Goal: Task Accomplishment & Management: Manage account settings

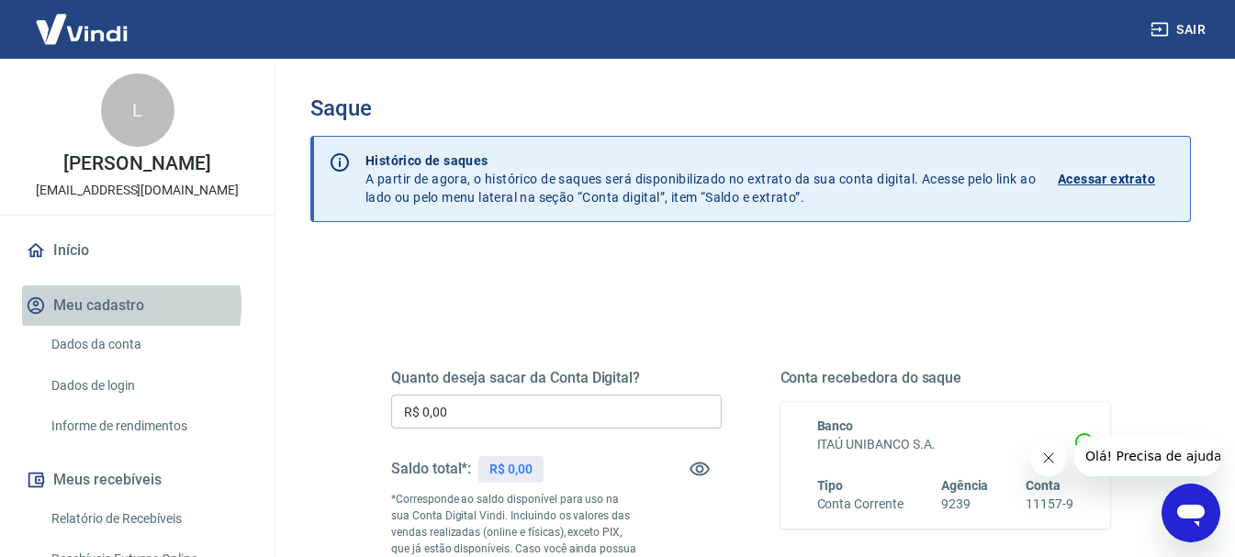
click at [117, 306] on button "Meu cadastro" at bounding box center [137, 305] width 230 height 40
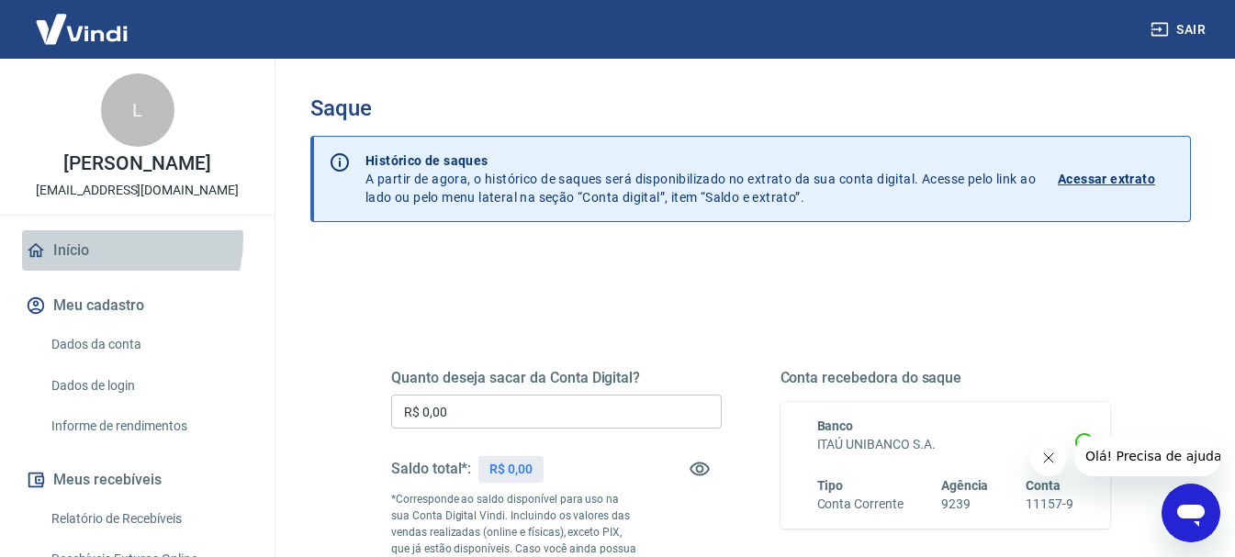
click at [108, 240] on link "Início" at bounding box center [137, 250] width 230 height 40
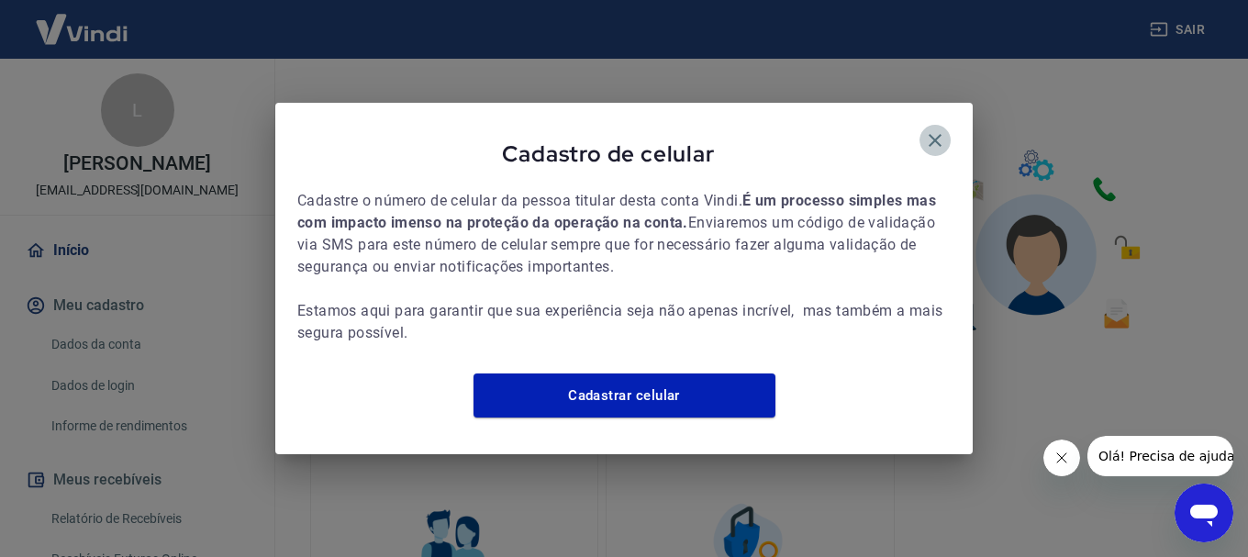
click at [940, 129] on icon "button" at bounding box center [935, 140] width 22 height 22
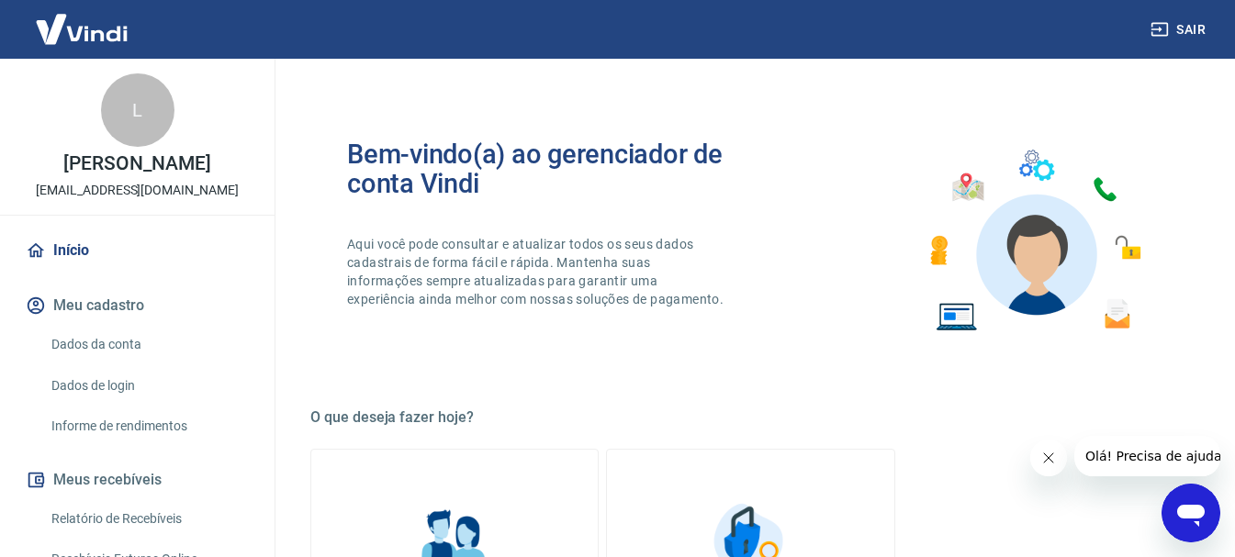
click at [88, 249] on link "Início" at bounding box center [137, 250] width 230 height 40
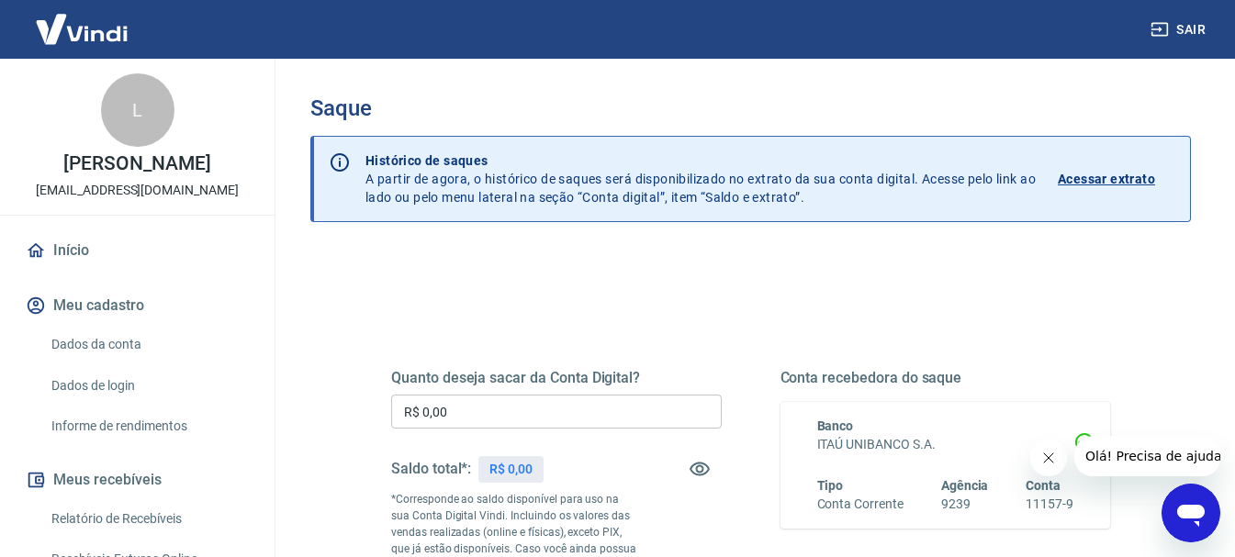
click at [676, 78] on div "Saque Histórico de saques A partir de agora, o histórico de saques será disponi…" at bounding box center [750, 425] width 924 height 732
